Goal: Task Accomplishment & Management: Manage account settings

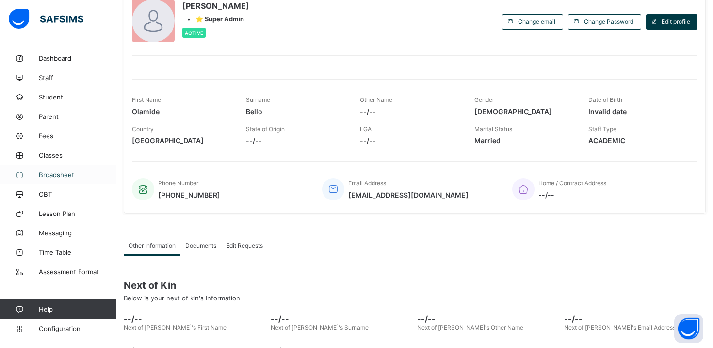
scroll to position [135, 0]
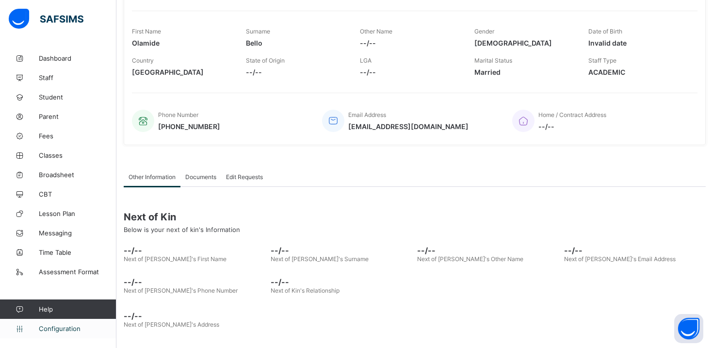
click at [71, 328] on span "Configuration" at bounding box center [77, 329] width 77 height 8
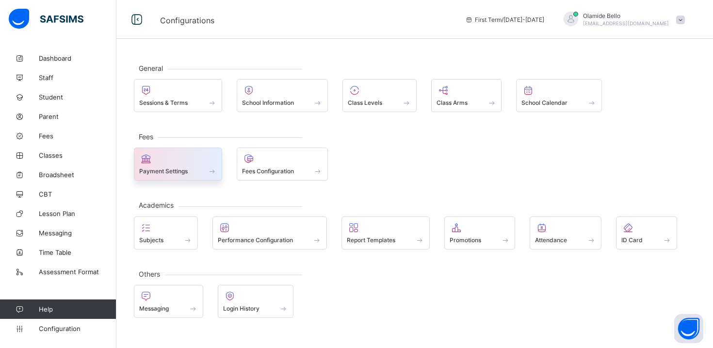
click at [222, 170] on div "Payment Settings" at bounding box center [178, 163] width 88 height 33
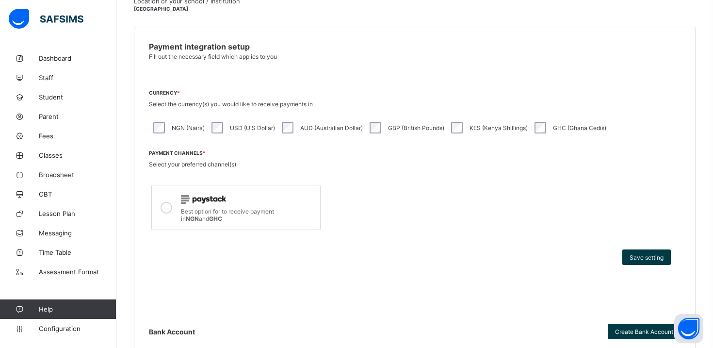
scroll to position [201, 0]
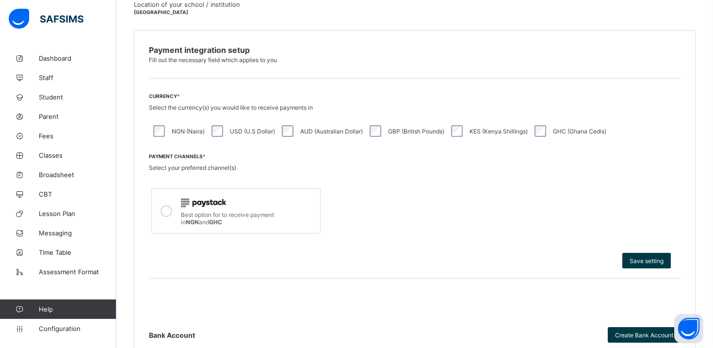
click at [272, 200] on div at bounding box center [248, 202] width 134 height 13
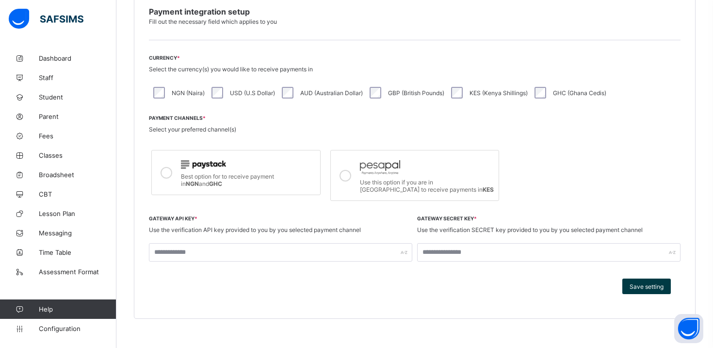
scroll to position [247, 0]
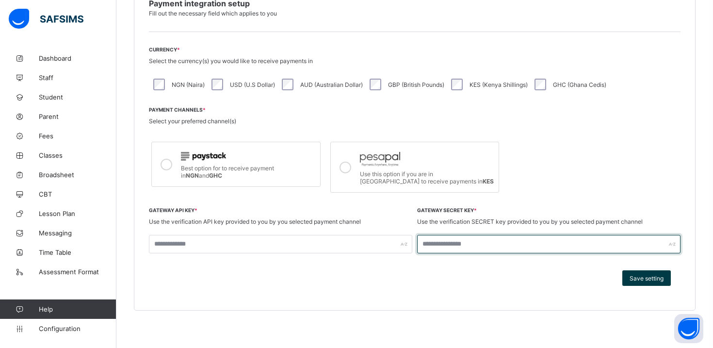
click at [472, 245] on input "text" at bounding box center [548, 244] width 263 height 18
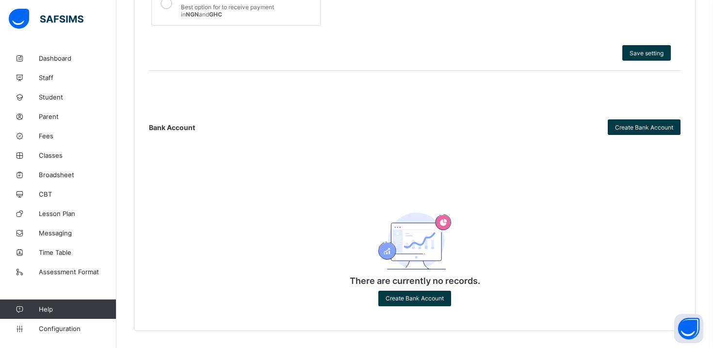
scroll to position [407, 0]
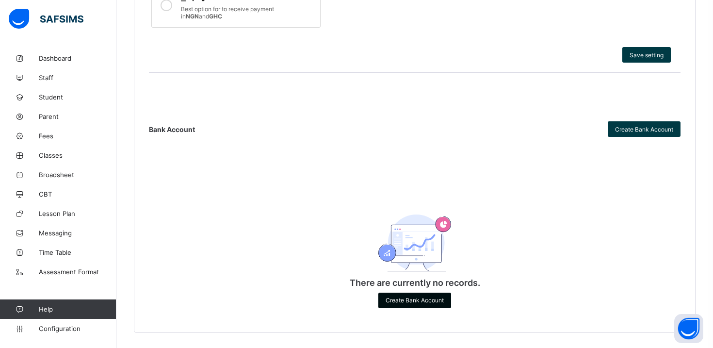
click at [428, 299] on span "Create Bank Account" at bounding box center [415, 299] width 58 height 7
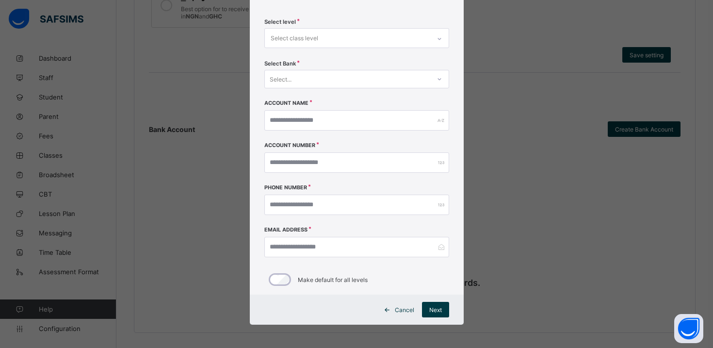
scroll to position [0, 0]
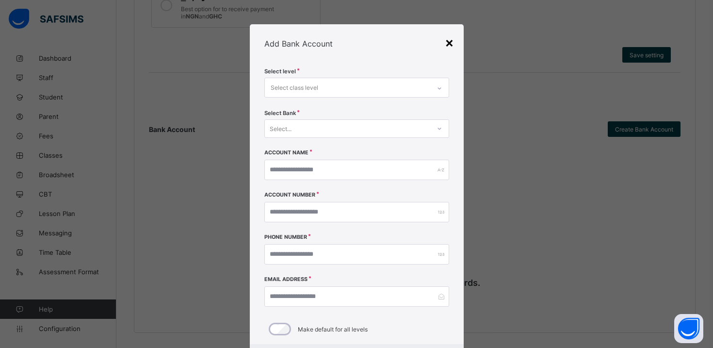
click at [447, 40] on div "×" at bounding box center [449, 42] width 9 height 16
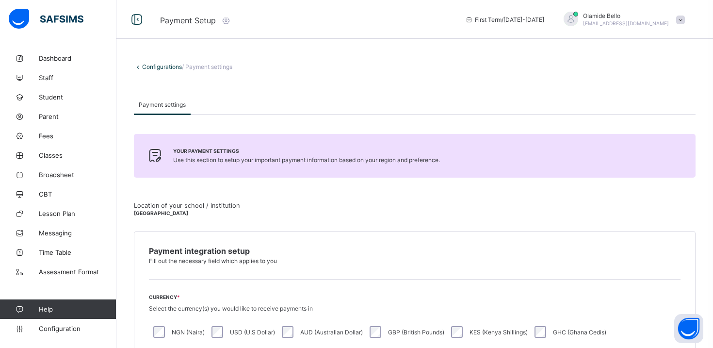
click at [223, 21] on icon at bounding box center [226, 21] width 11 height 10
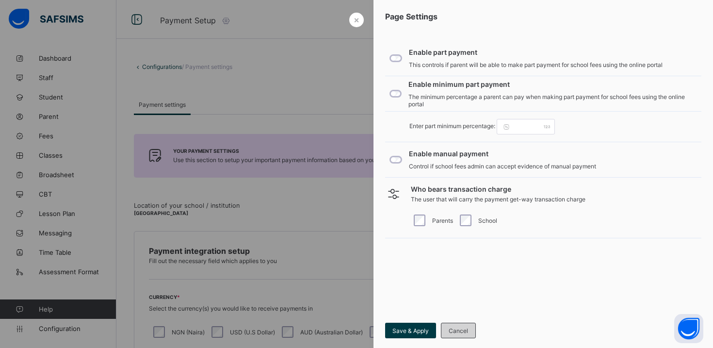
click at [468, 334] on div "Cancel" at bounding box center [458, 331] width 35 height 16
